Goal: Transaction & Acquisition: Purchase product/service

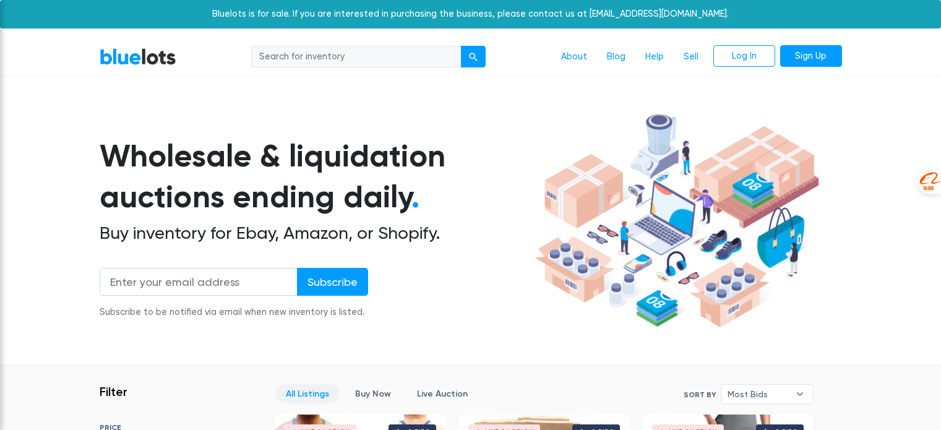
scroll to position [371, 0]
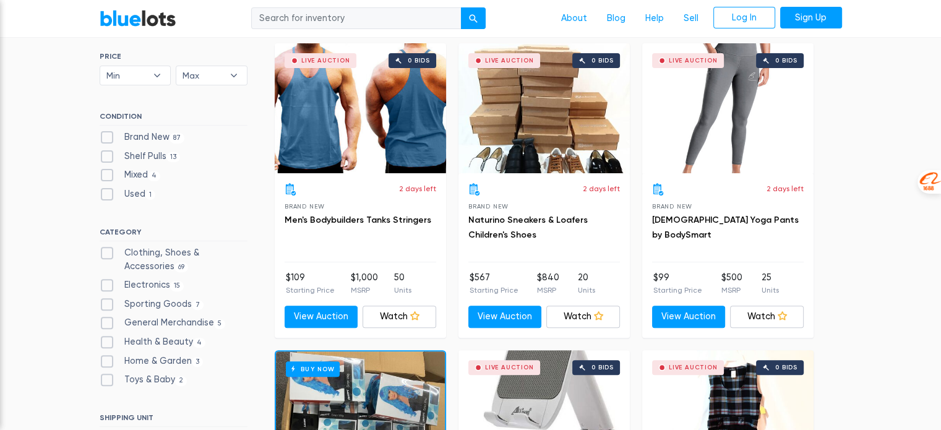
drag, startPoint x: 137, startPoint y: 155, endPoint x: 144, endPoint y: 151, distance: 8.1
click at [137, 155] on label "Shelf Pulls 13" at bounding box center [140, 157] width 81 height 14
click at [108, 155] on Pulls"] "Shelf Pulls 13" at bounding box center [104, 154] width 8 height 8
checkbox Pulls"] "true"
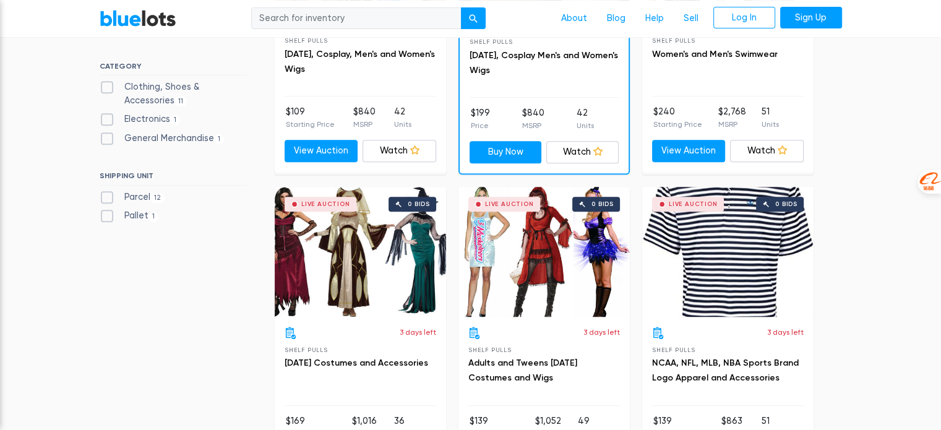
scroll to position [519, 0]
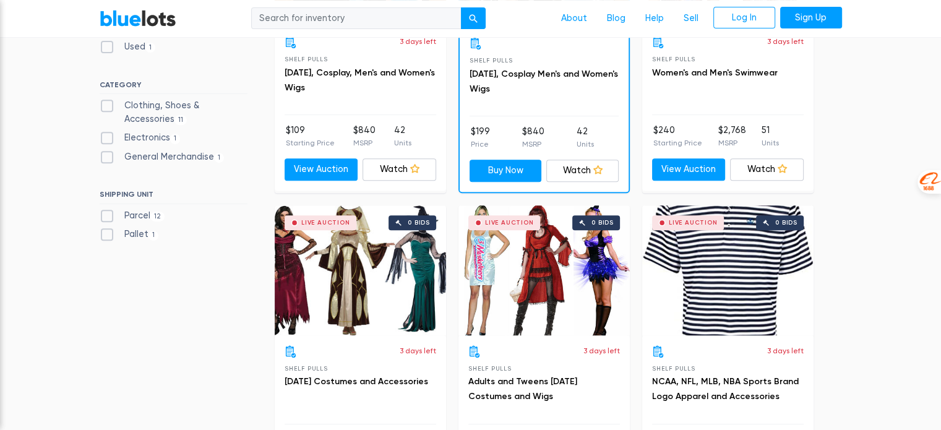
click at [145, 143] on label "Electronics 1" at bounding box center [140, 138] width 81 height 14
click at [108, 139] on input "Electronics 1" at bounding box center [104, 135] width 8 height 8
checkbox input "true"
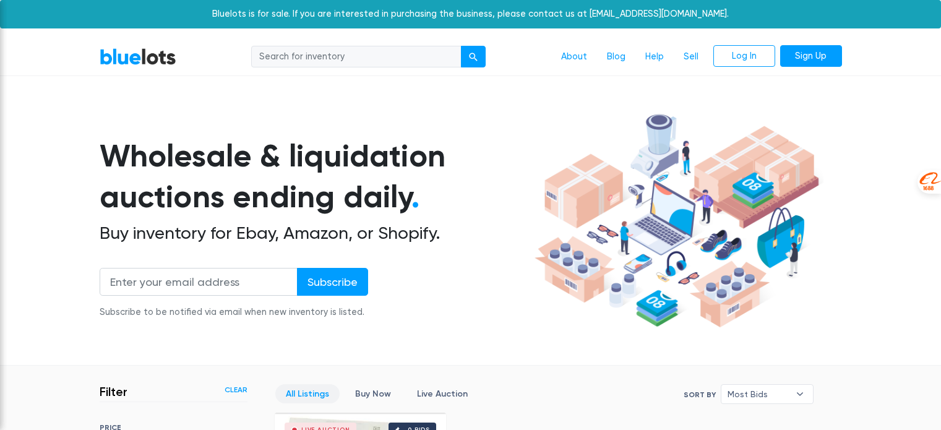
scroll to position [333, 0]
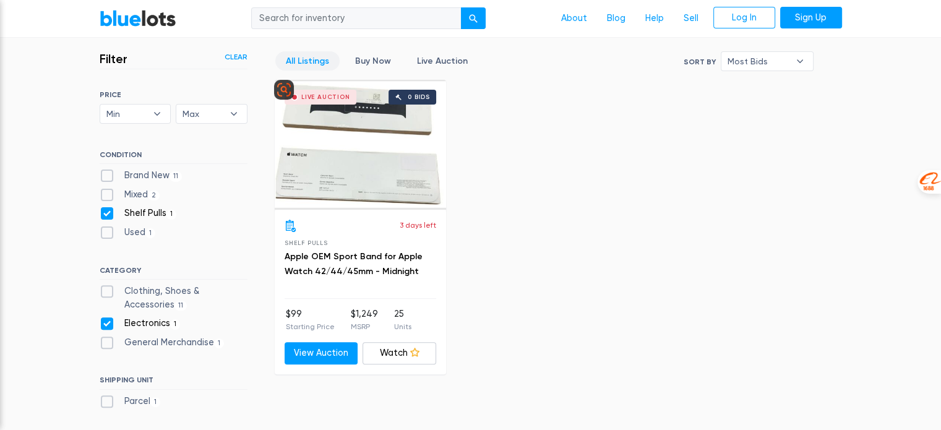
click at [321, 160] on div "Live Auction 0 bids" at bounding box center [360, 145] width 171 height 130
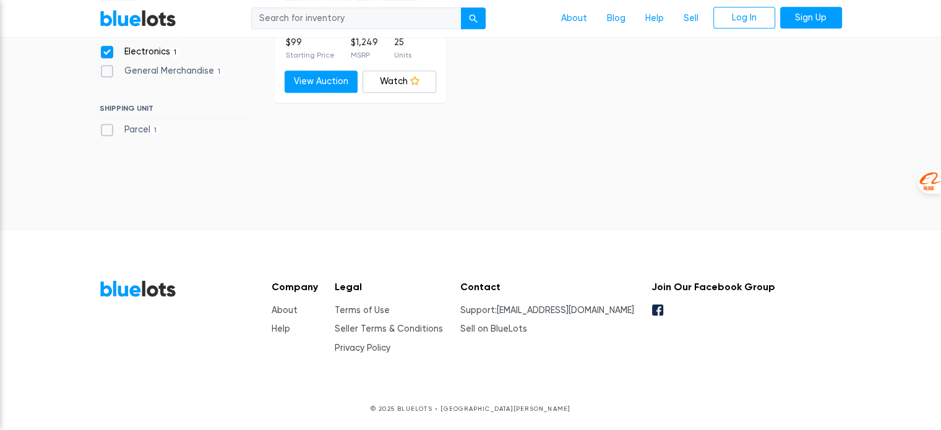
scroll to position [605, 0]
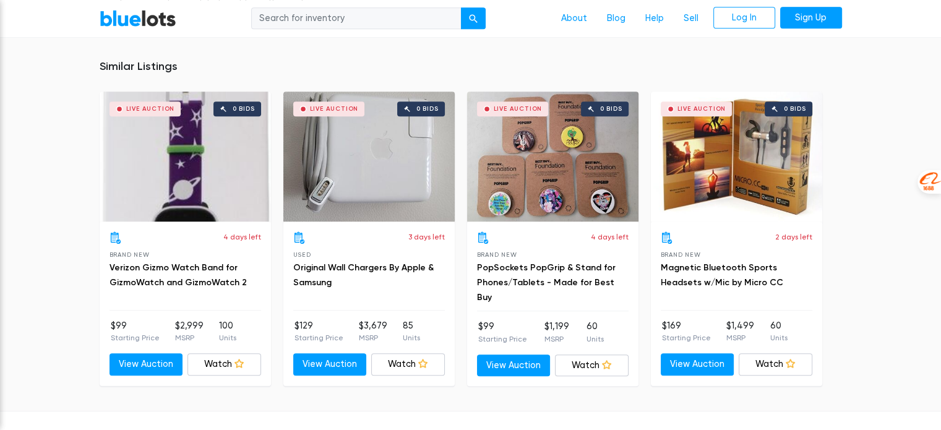
scroll to position [928, 0]
